Goal: Task Accomplishment & Management: Manage account settings

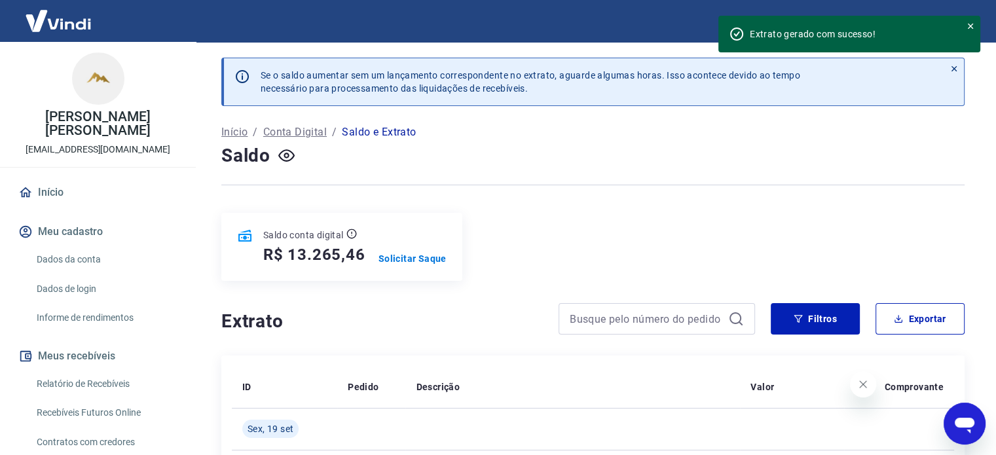
scroll to position [110, 0]
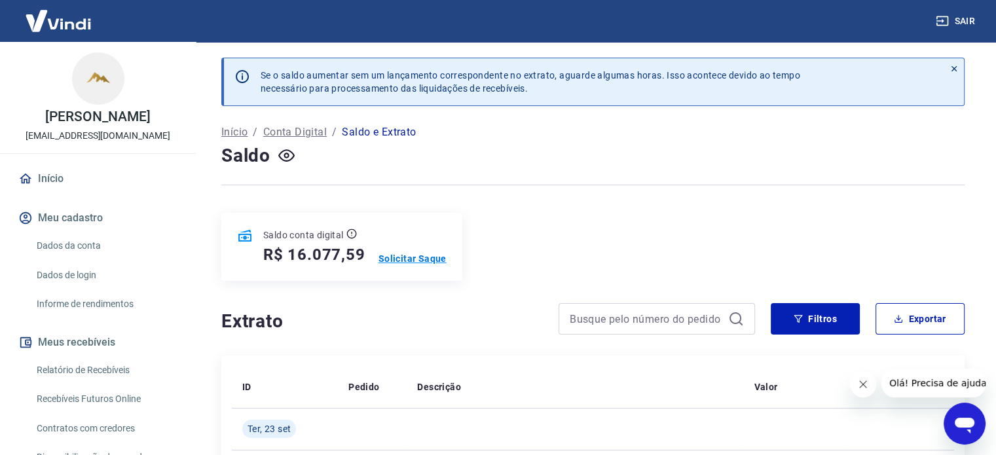
click at [409, 261] on p "Solicitar Saque" at bounding box center [413, 258] width 68 height 13
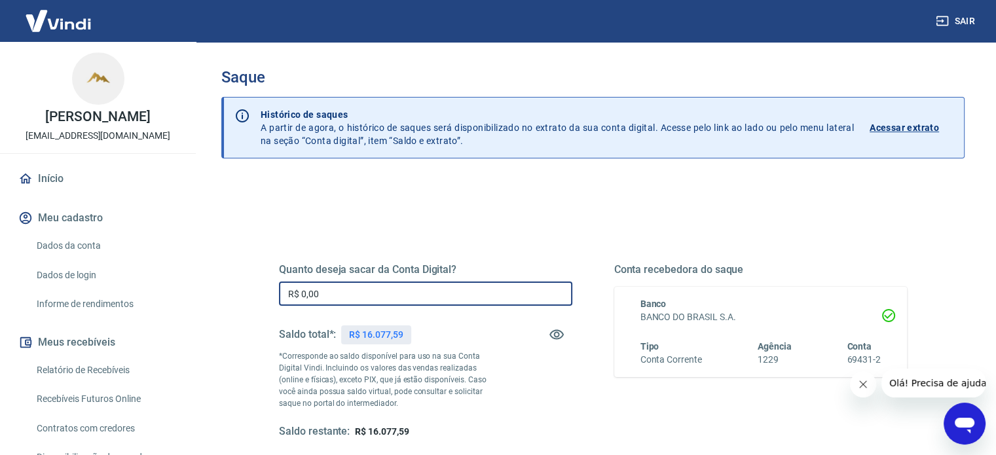
click at [351, 297] on input "R$ 0,00" at bounding box center [425, 294] width 293 height 24
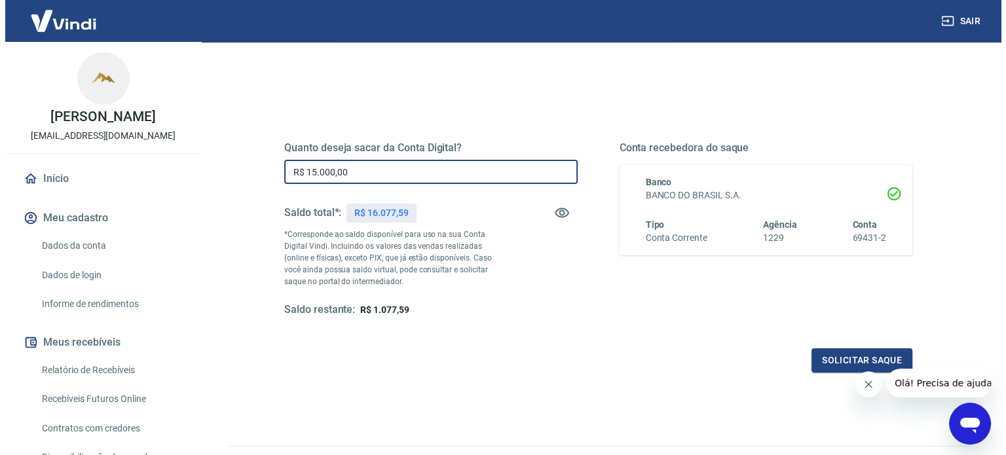
scroll to position [134, 0]
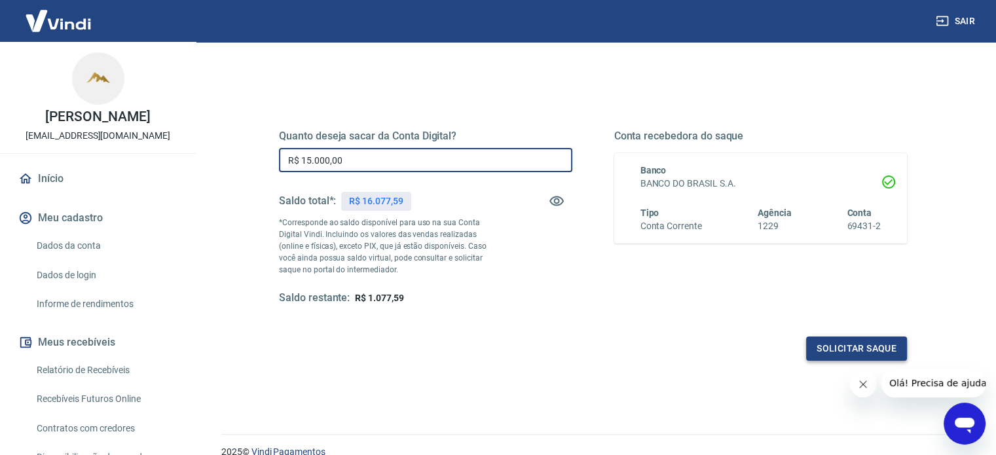
type input "R$ 15.000,00"
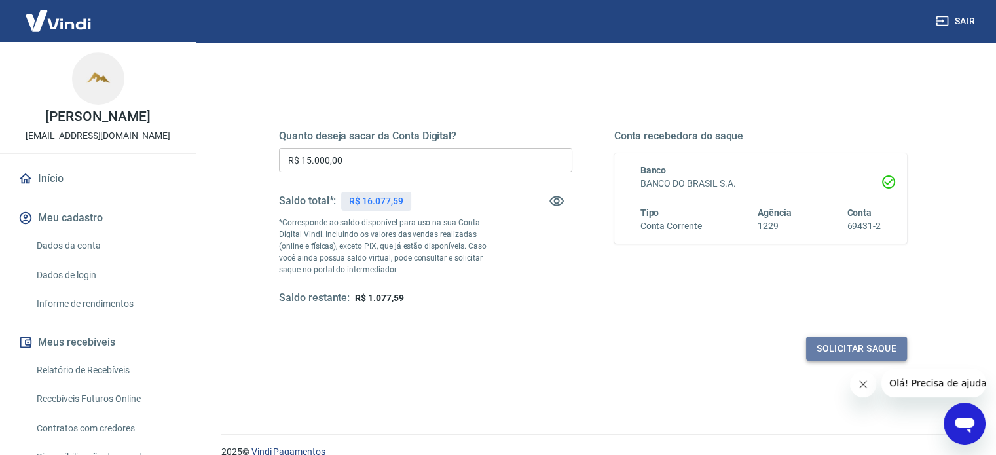
click at [831, 339] on button "Solicitar saque" at bounding box center [856, 349] width 101 height 24
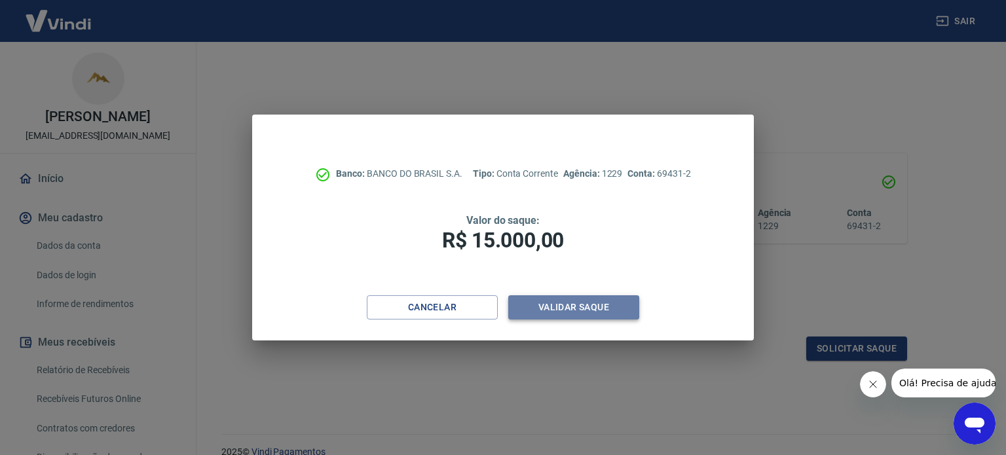
click at [582, 310] on button "Validar saque" at bounding box center [573, 307] width 131 height 24
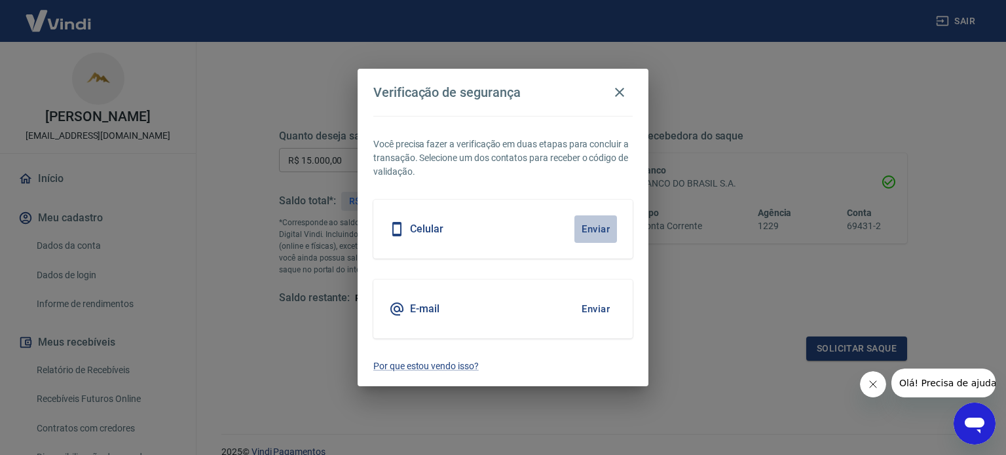
click at [595, 228] on button "Enviar" at bounding box center [596, 230] width 43 height 28
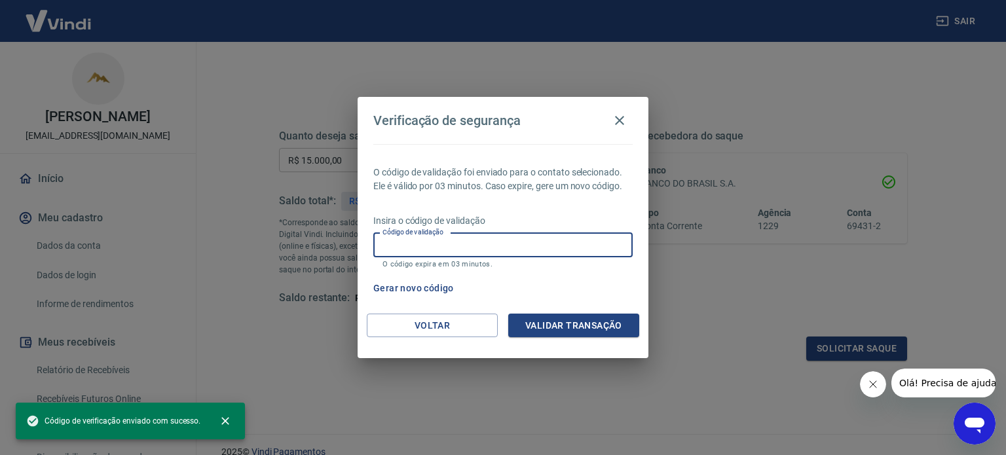
click at [571, 238] on input "Código de validação" at bounding box center [502, 245] width 259 height 24
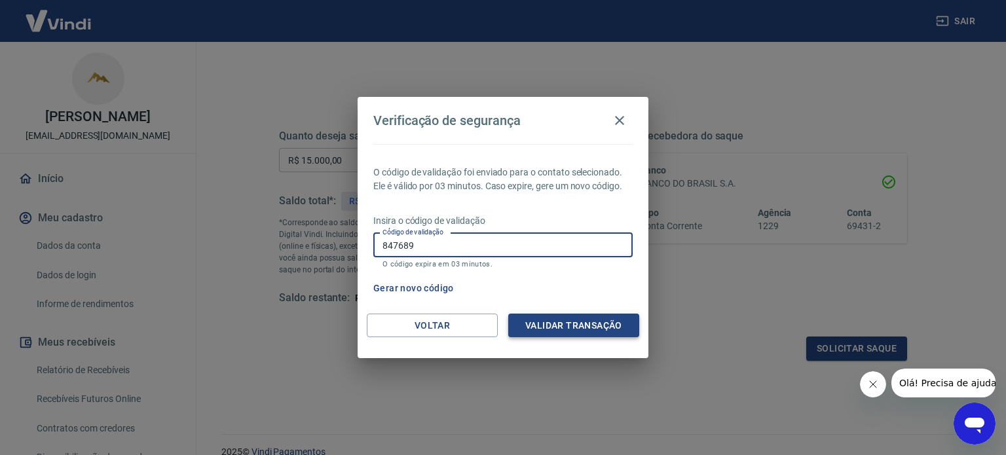
type input "847689"
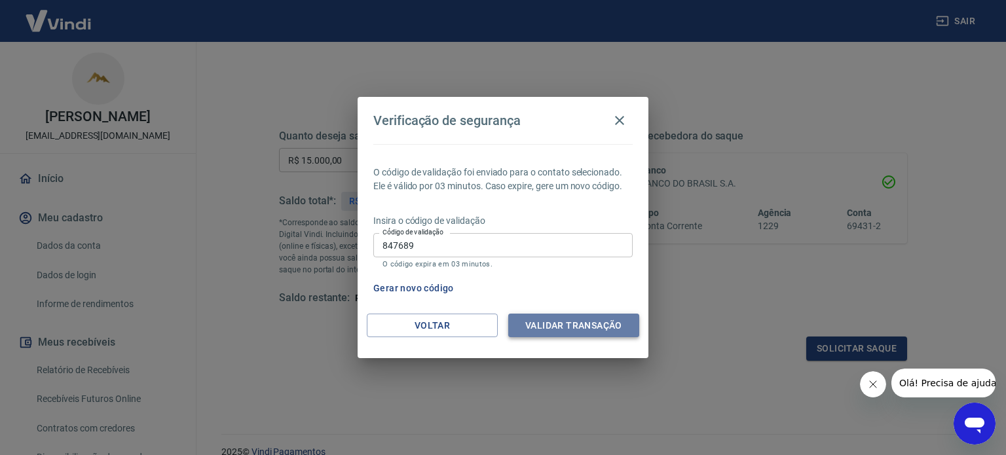
click at [574, 331] on button "Validar transação" at bounding box center [573, 326] width 131 height 24
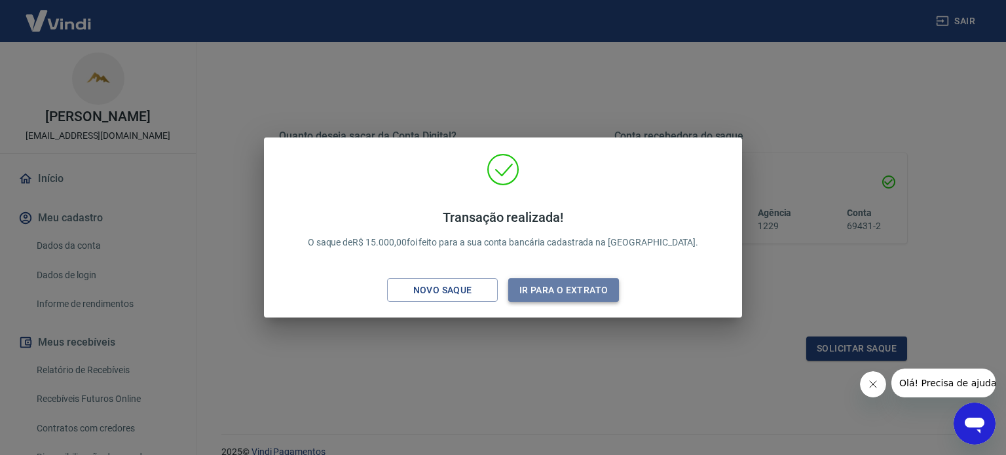
click at [553, 288] on button "Ir para o extrato" at bounding box center [563, 290] width 111 height 24
